Goal: Share content: Share content

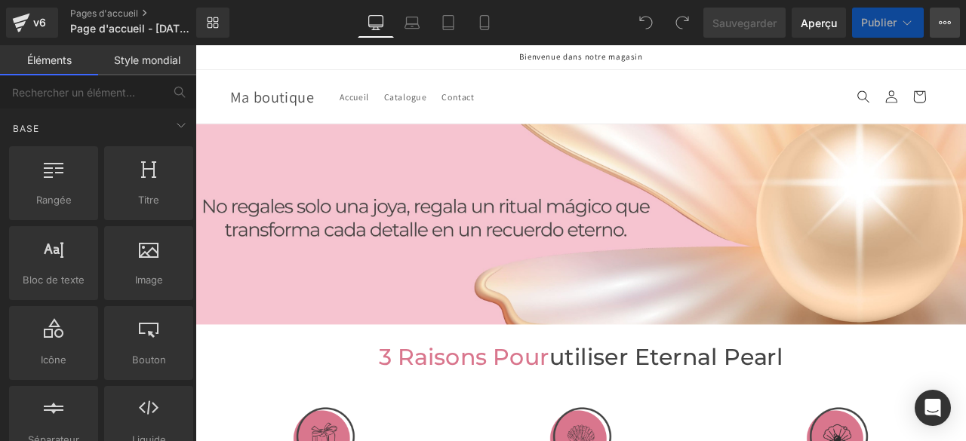
click at [944, 26] on icon at bounding box center [945, 23] width 12 height 12
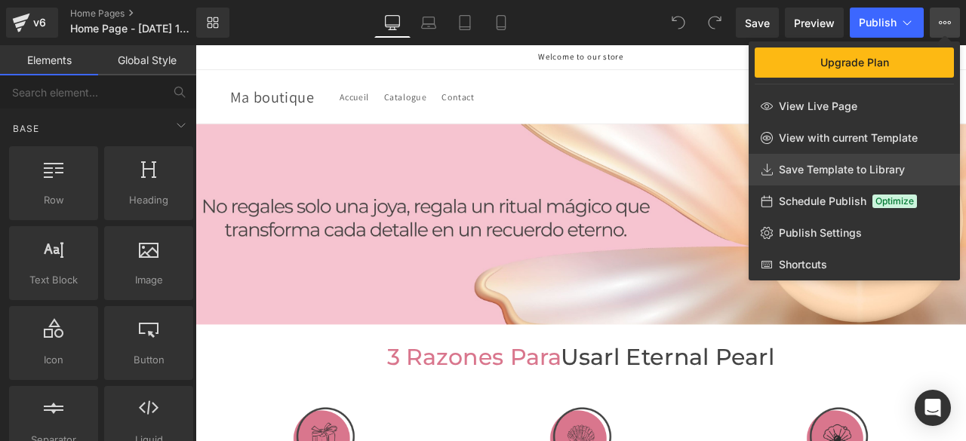
click at [770, 171] on icon at bounding box center [767, 170] width 12 height 12
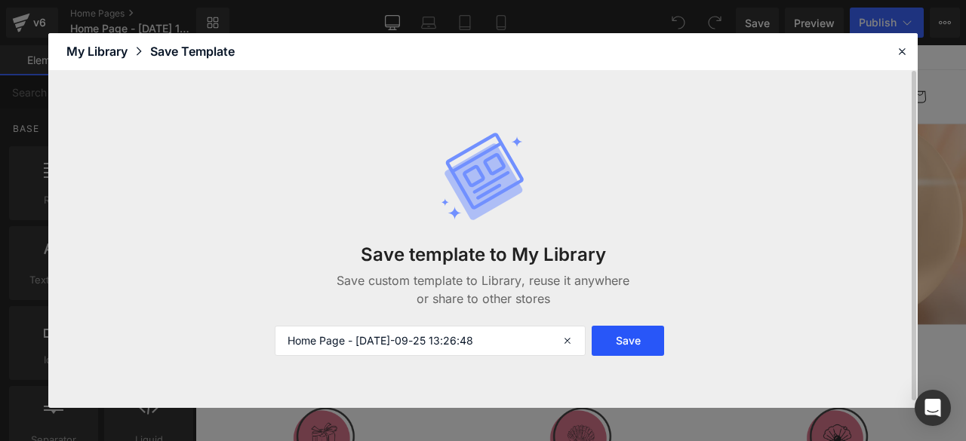
click at [630, 346] on button "Save" at bounding box center [628, 341] width 72 height 30
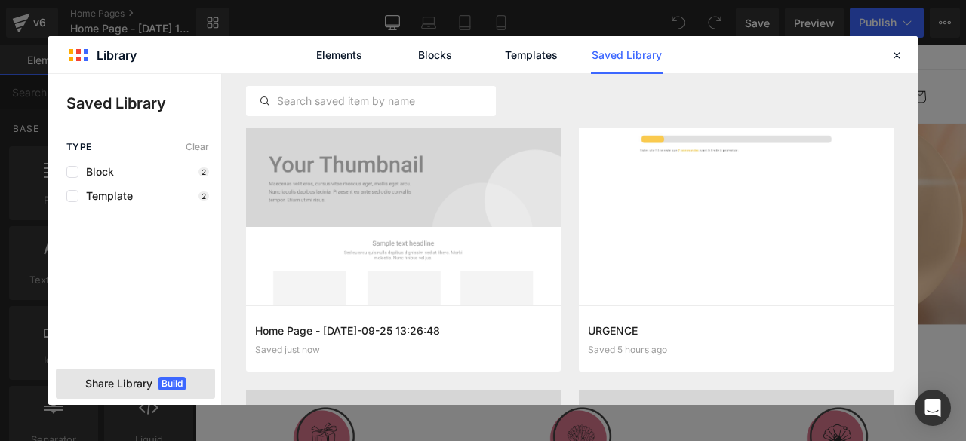
click at [103, 383] on span "Share Library" at bounding box center [118, 384] width 67 height 15
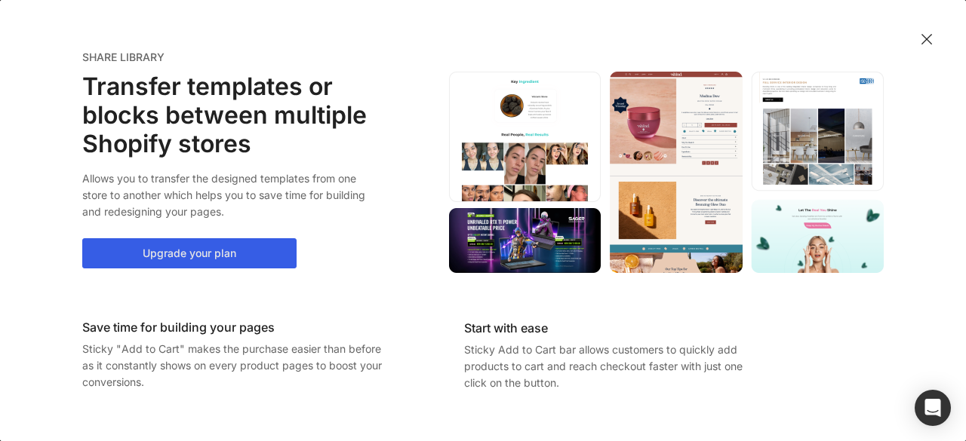
click at [161, 259] on button "Upgrade your plan" at bounding box center [189, 253] width 214 height 30
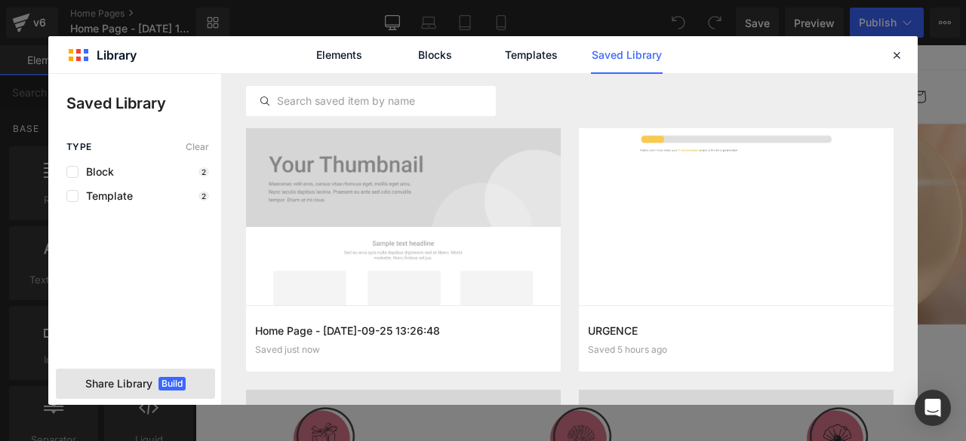
click at [98, 384] on span "Share Library" at bounding box center [118, 384] width 67 height 15
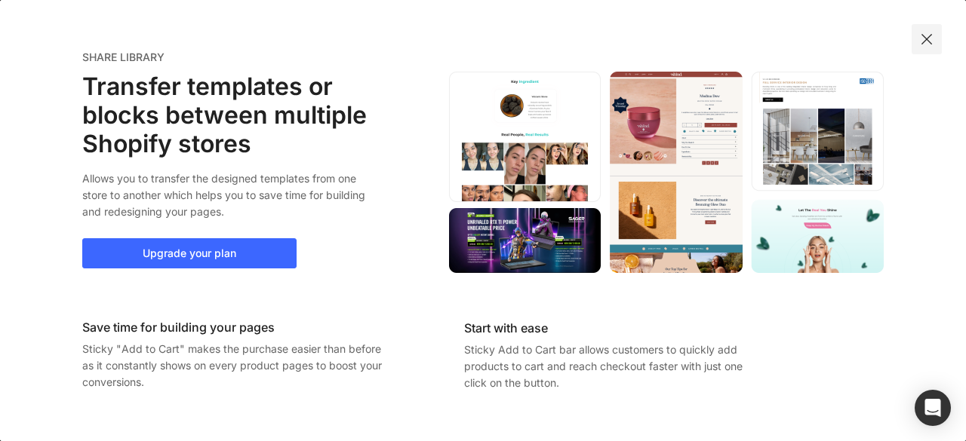
click at [928, 44] on img at bounding box center [926, 39] width 15 height 15
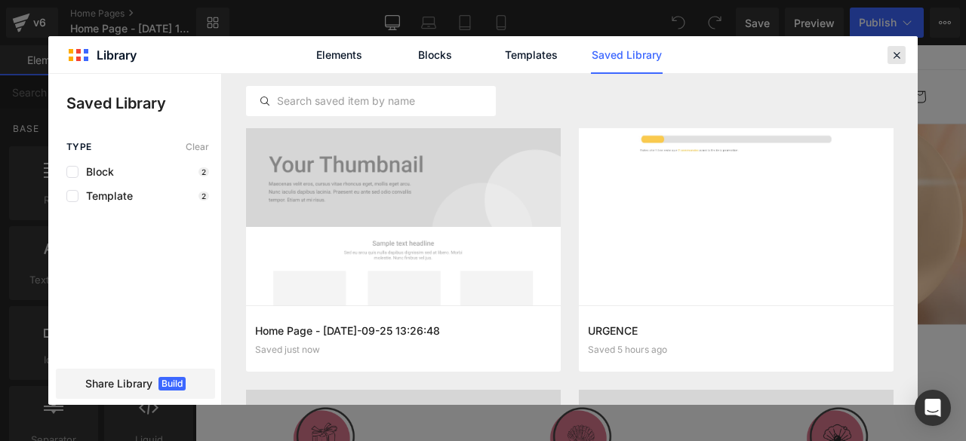
click at [900, 57] on icon at bounding box center [897, 55] width 14 height 14
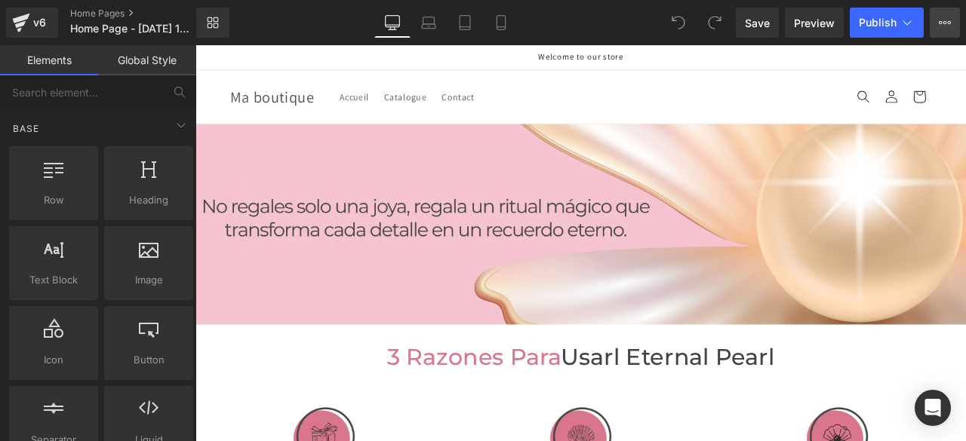
click at [946, 25] on icon at bounding box center [945, 23] width 12 height 12
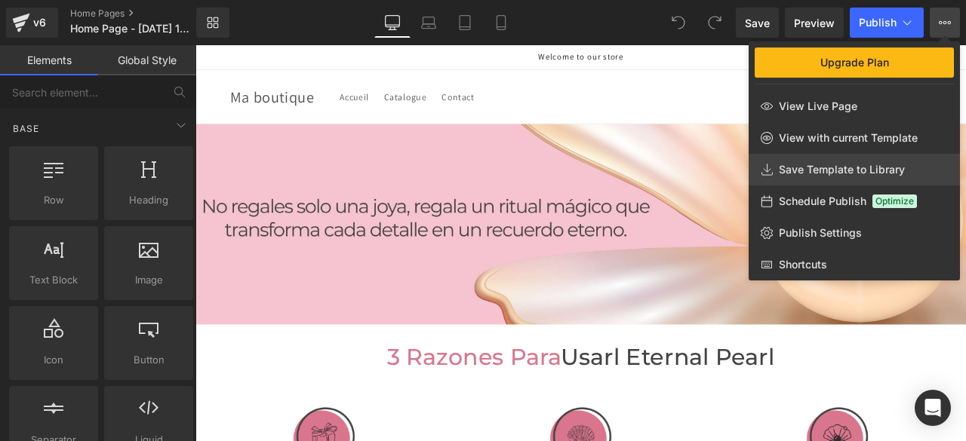
click at [813, 168] on span "Save Template to Library" at bounding box center [842, 170] width 126 height 14
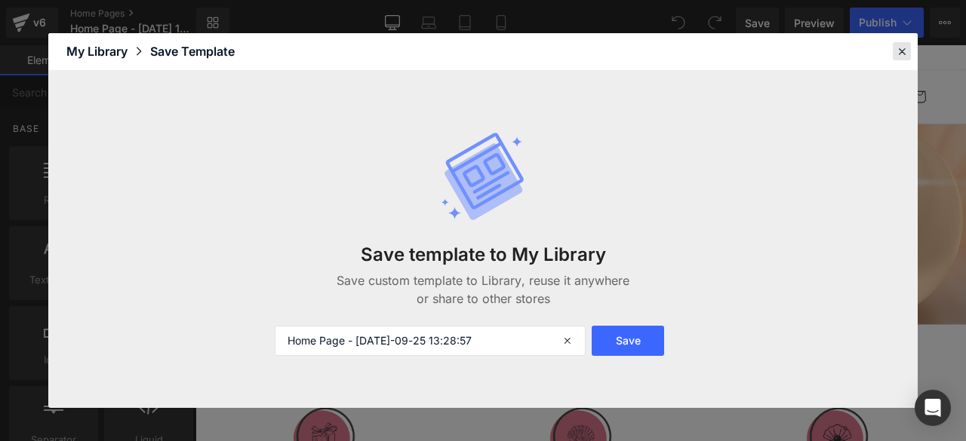
click at [909, 57] on div at bounding box center [902, 51] width 18 height 18
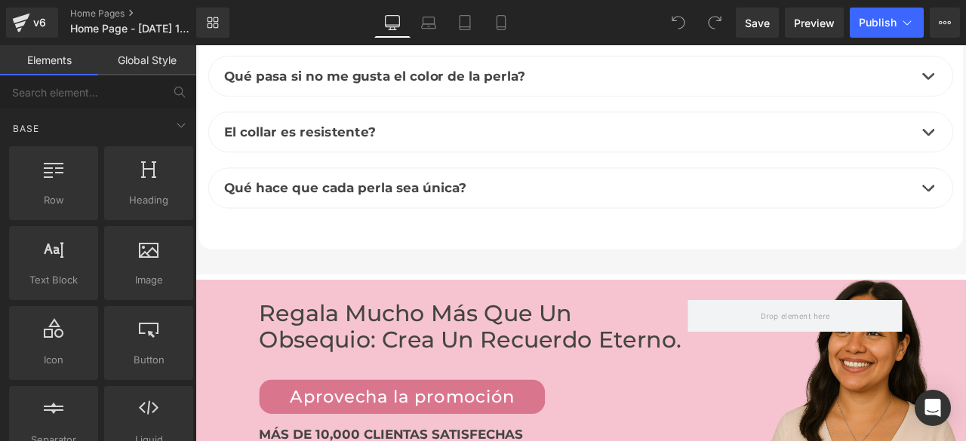
scroll to position [6139, 0]
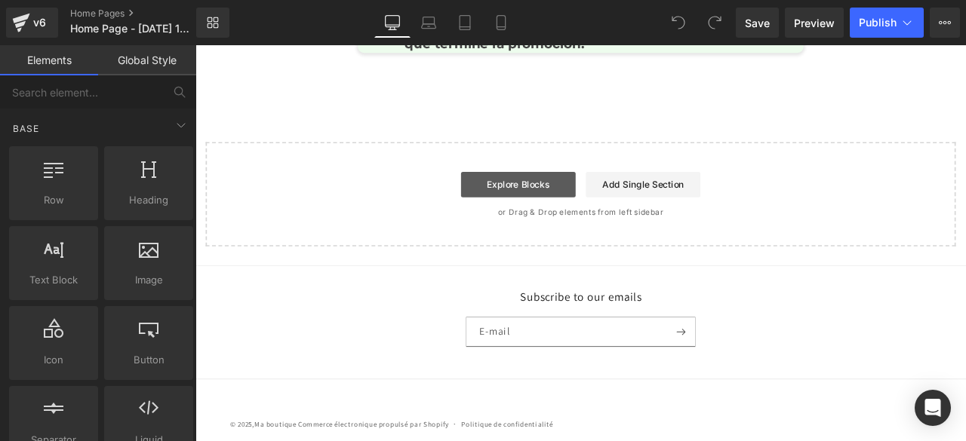
click at [559, 198] on link "Explore Blocks" at bounding box center [578, 210] width 136 height 30
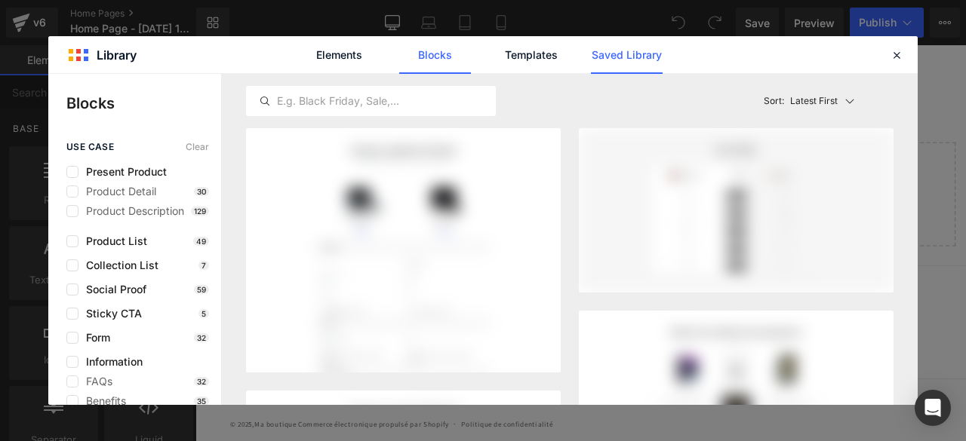
click at [617, 57] on link "Saved Library" at bounding box center [627, 55] width 72 height 38
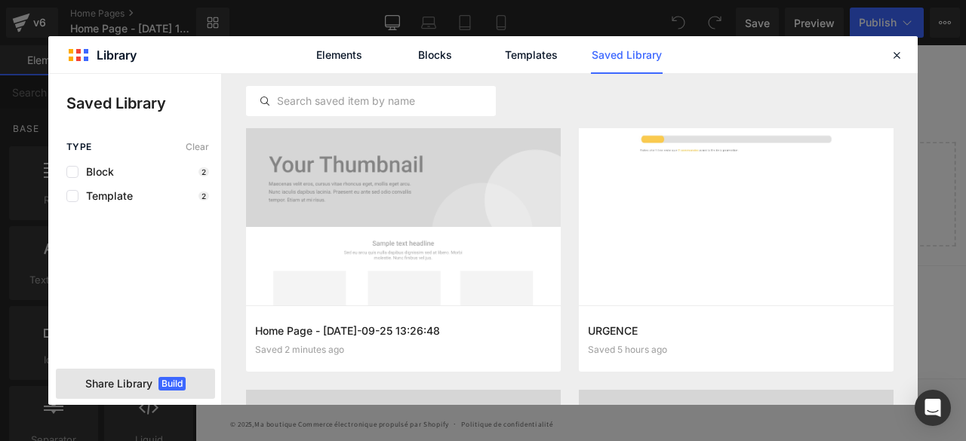
click at [97, 387] on span "Share Library" at bounding box center [118, 384] width 67 height 15
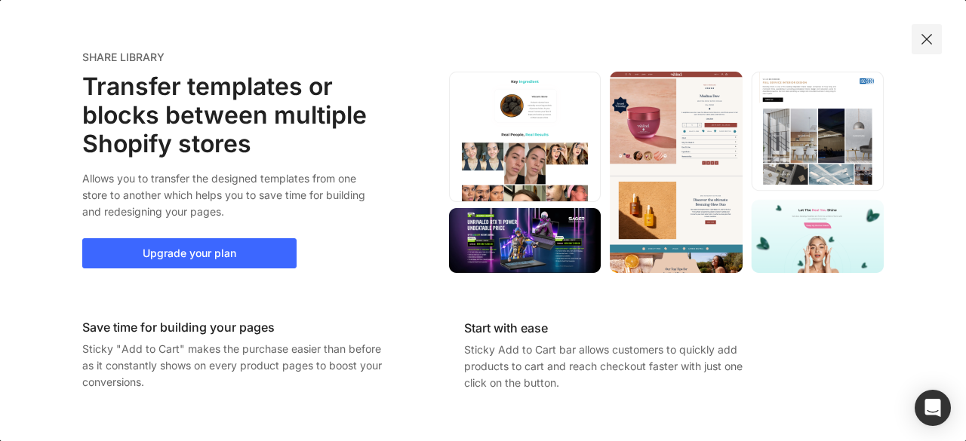
click at [925, 42] on img at bounding box center [926, 39] width 15 height 15
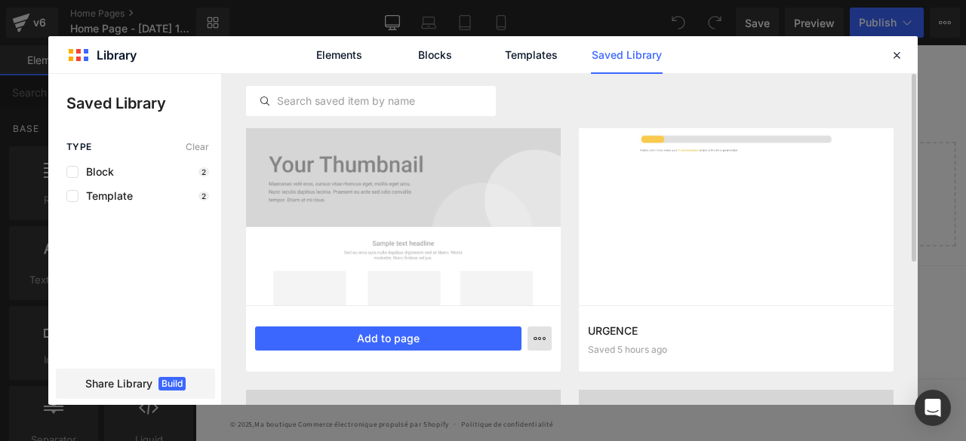
click at [539, 340] on icon "button" at bounding box center [540, 339] width 12 height 12
click at [539, 340] on div at bounding box center [482, 239] width 869 height 331
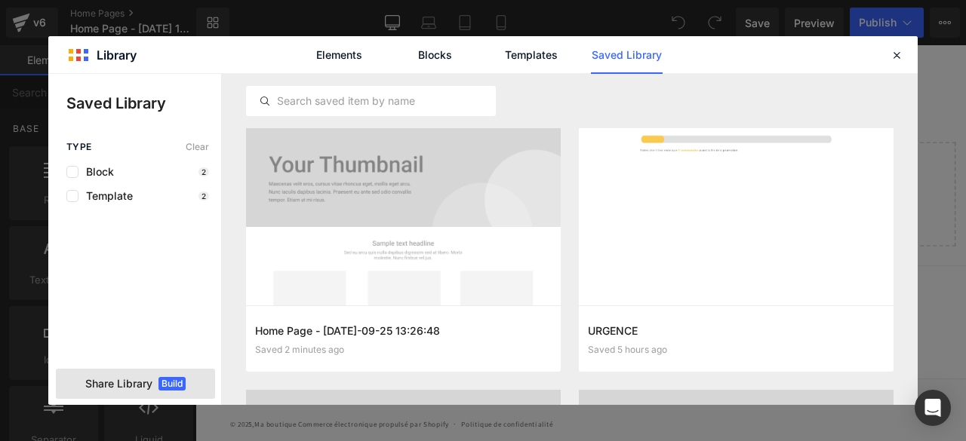
click at [124, 386] on span "Share Library" at bounding box center [118, 384] width 67 height 15
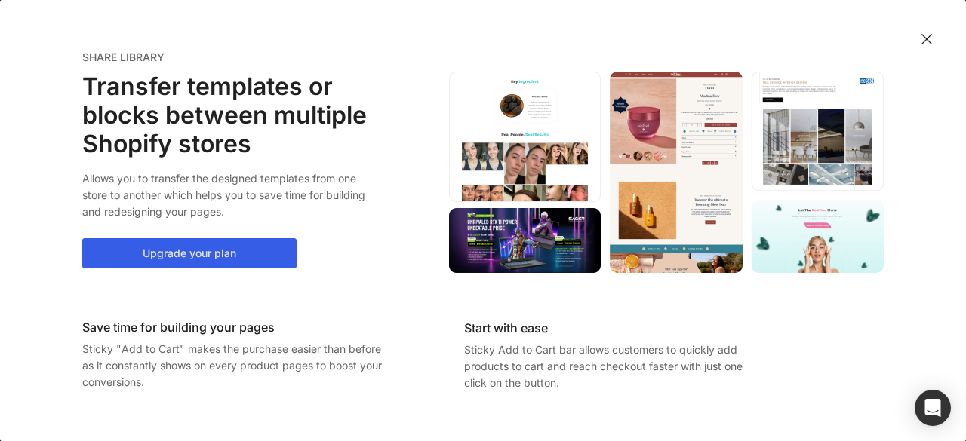
click at [157, 249] on button "Upgrade your plan" at bounding box center [189, 253] width 214 height 30
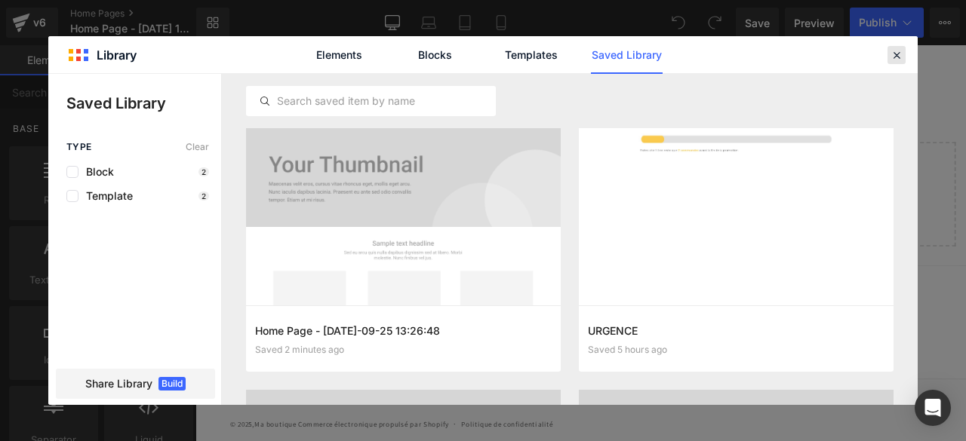
click at [894, 55] on icon at bounding box center [897, 55] width 14 height 14
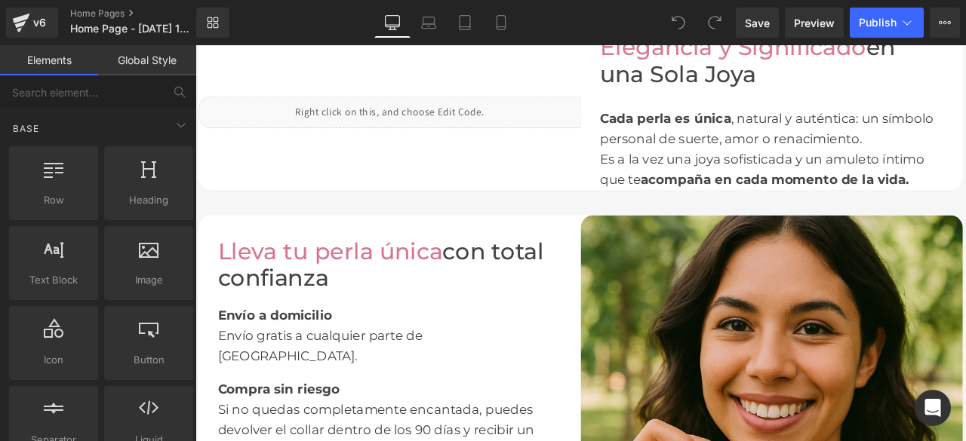
scroll to position [6139, 0]
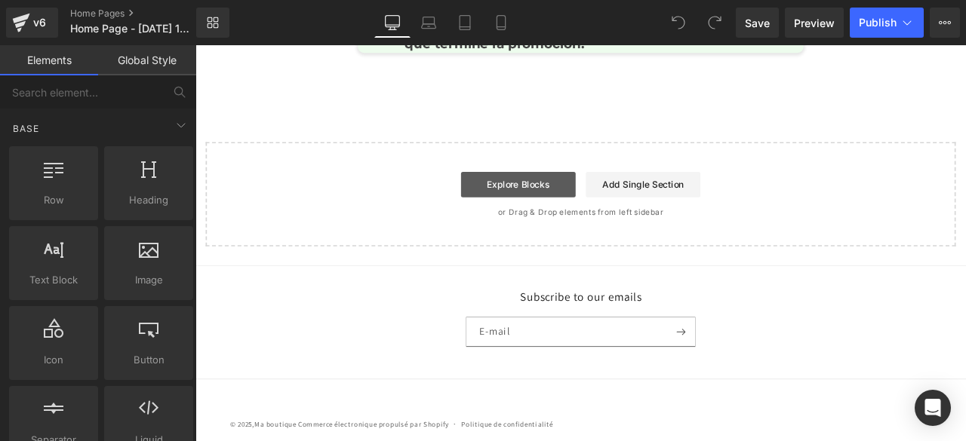
click at [597, 197] on link "Explore Blocks" at bounding box center [578, 210] width 136 height 30
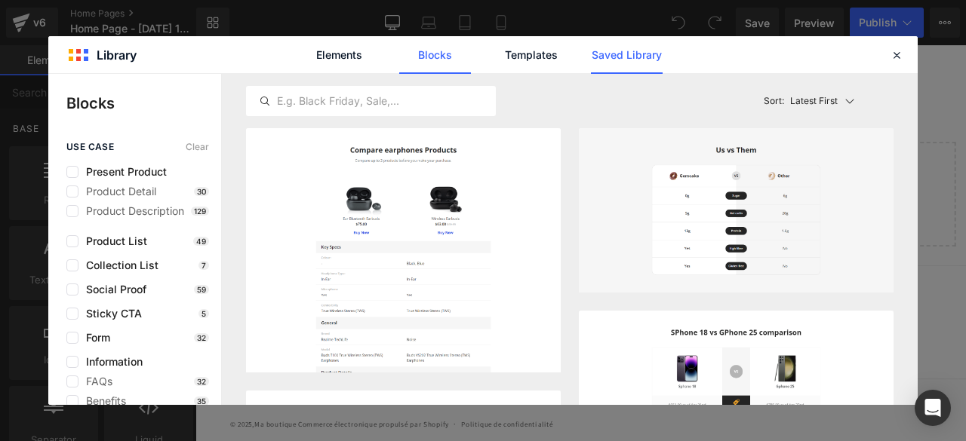
click at [617, 48] on link "Saved Library" at bounding box center [627, 55] width 72 height 38
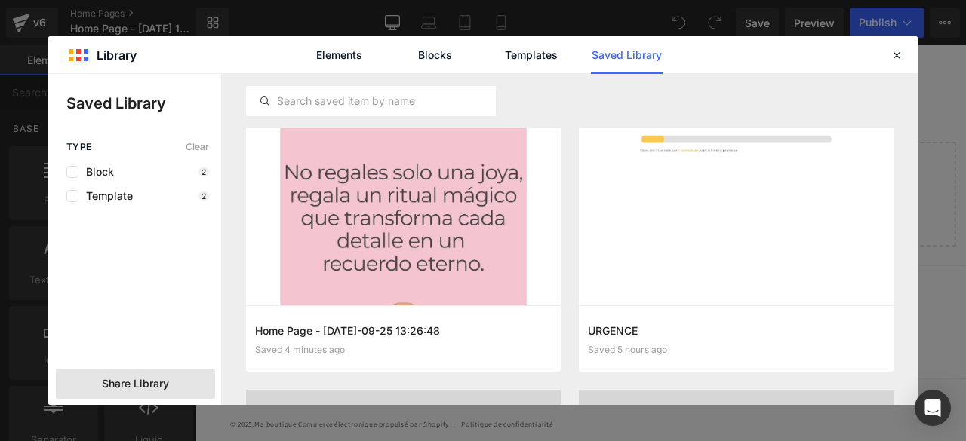
click at [144, 387] on span "Share Library" at bounding box center [135, 384] width 67 height 15
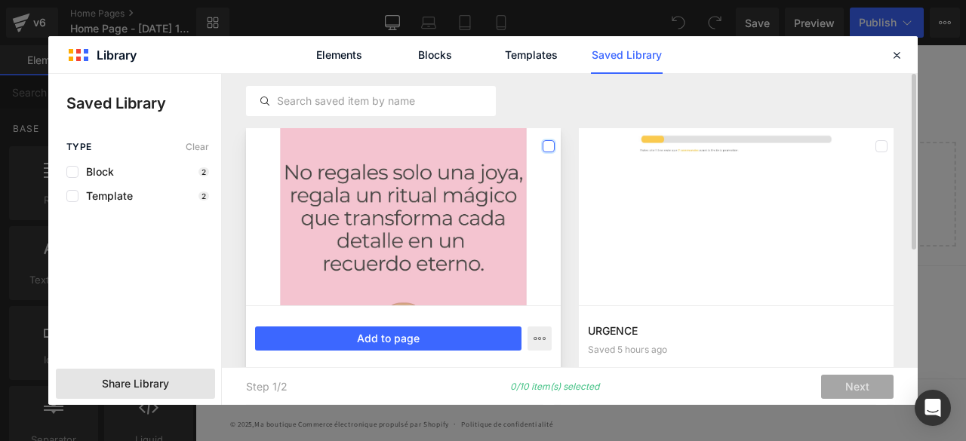
click at [546, 146] on label at bounding box center [549, 146] width 12 height 12
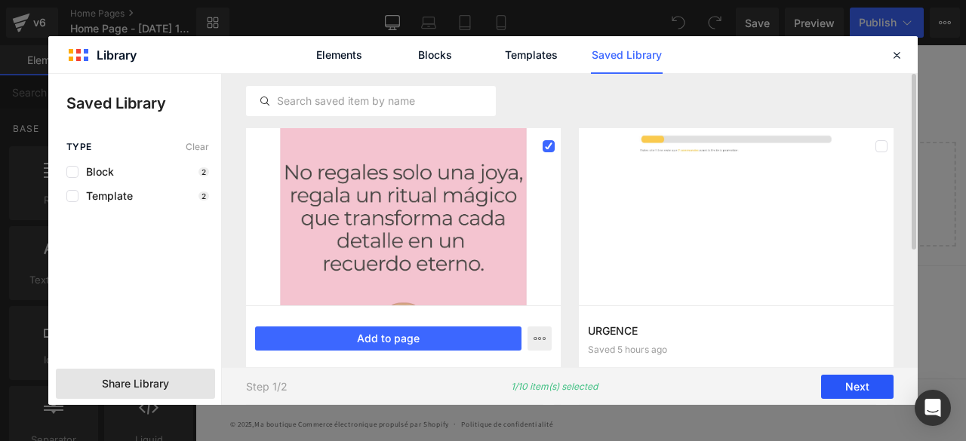
click at [846, 389] on button "Next" at bounding box center [857, 387] width 72 height 24
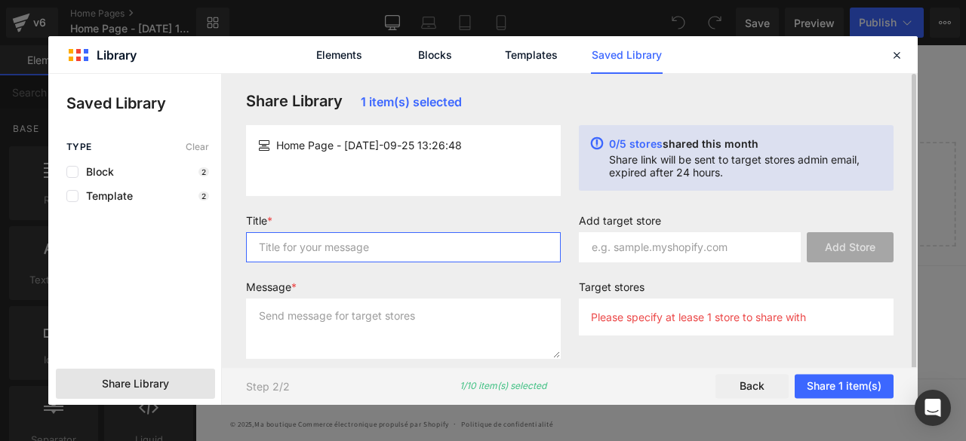
click at [439, 242] on input "text" at bounding box center [403, 247] width 315 height 30
type input "TEMPLATES"
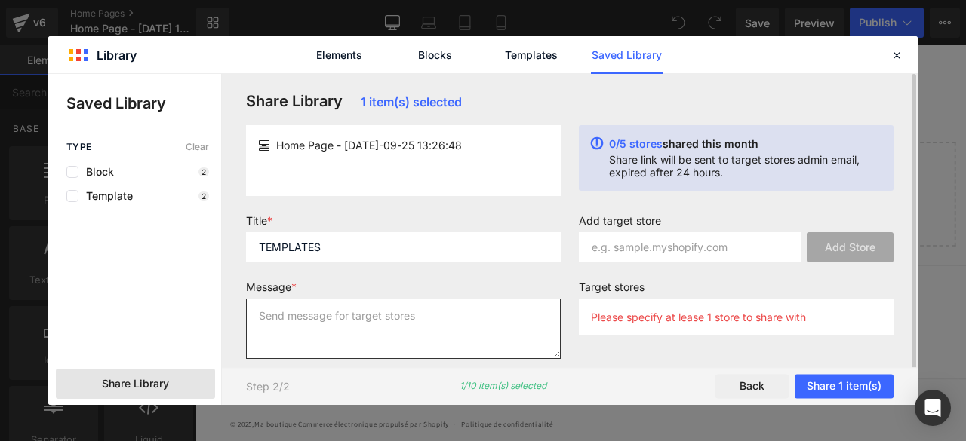
click at [420, 330] on textarea at bounding box center [403, 329] width 315 height 60
type textarea "TEMPLATES"
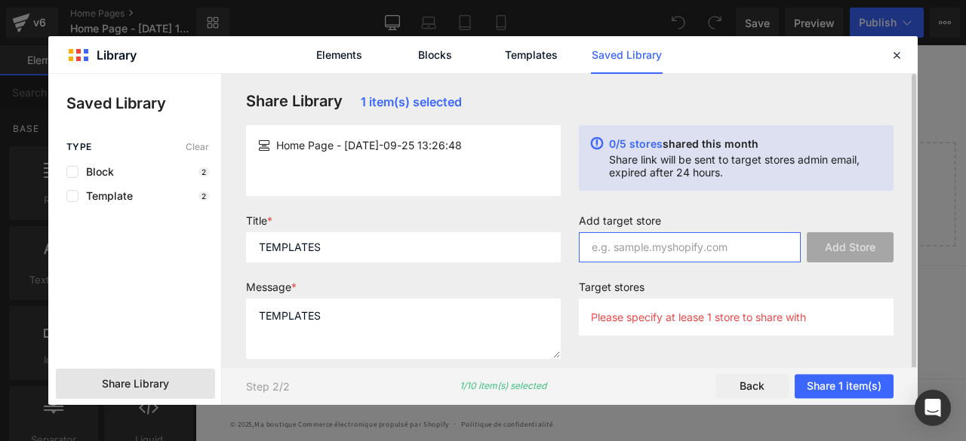
click at [672, 245] on input "text" at bounding box center [690, 247] width 222 height 30
paste input "https://admin.shopify.com/store/isjp6e-hn/"
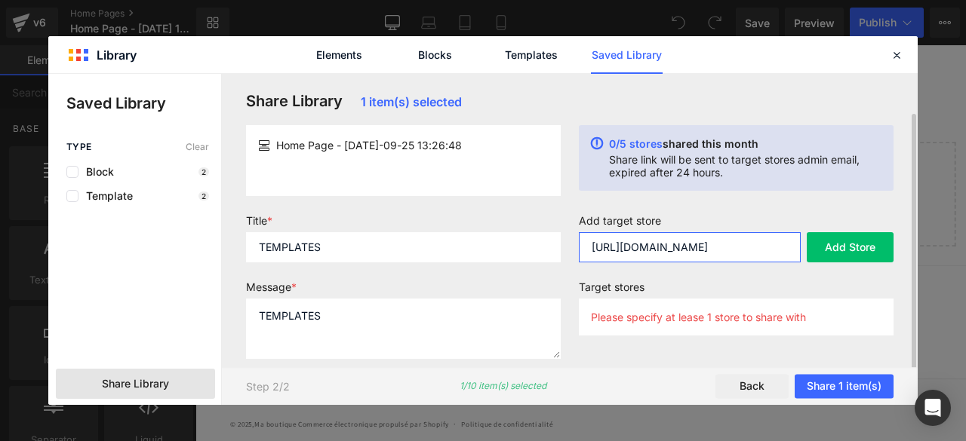
scroll to position [20, 0]
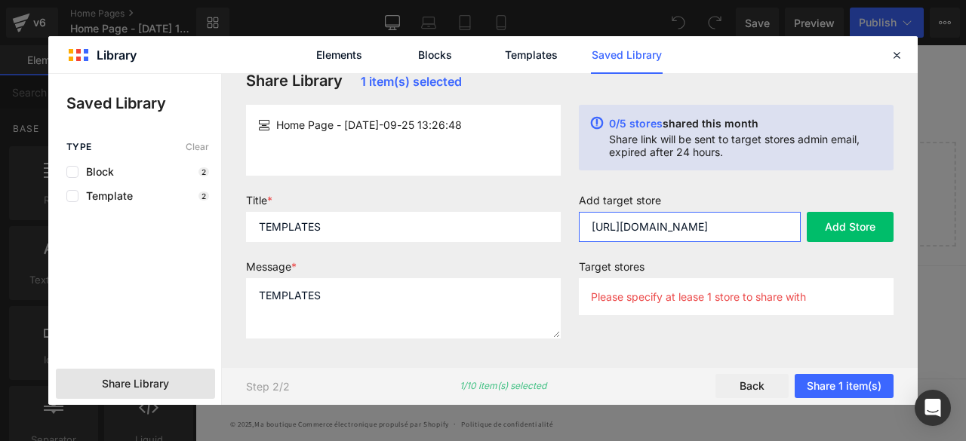
type input "https://admin.shopify.com/store/isjp6e-hn/"
click at [901, 53] on icon at bounding box center [897, 55] width 14 height 14
